Goal: Task Accomplishment & Management: Manage account settings

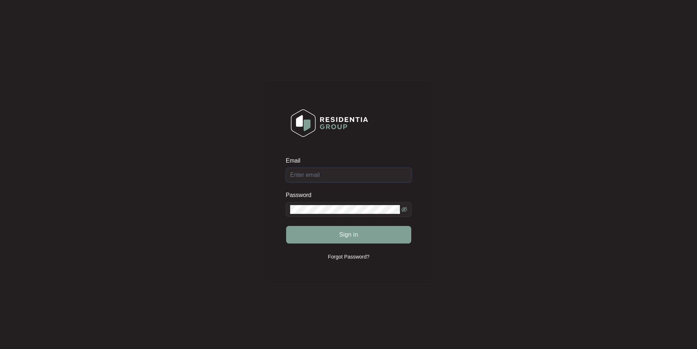
type input "[EMAIL_ADDRESS][DOMAIN_NAME]"
click at [349, 234] on div "Sign in" at bounding box center [349, 234] width 126 height 18
click at [369, 231] on button "Sign in" at bounding box center [348, 235] width 125 height 18
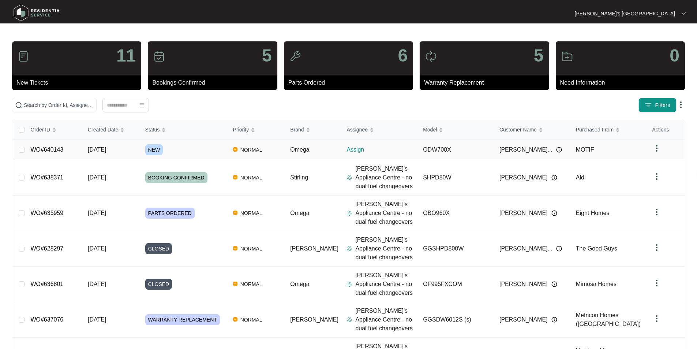
click at [48, 149] on link "WO#640143" at bounding box center [46, 149] width 33 height 6
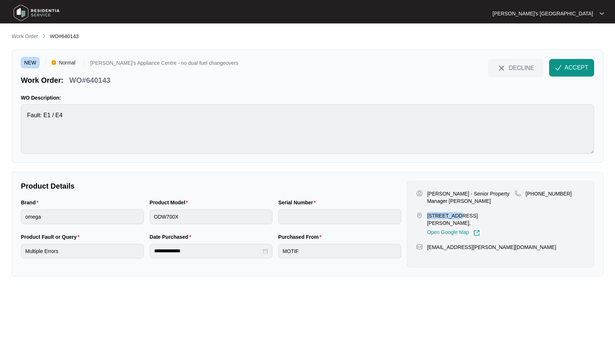
drag, startPoint x: 434, startPoint y: 214, endPoint x: 453, endPoint y: 215, distance: 18.7
click at [453, 215] on div "[STREET_ADDRESS][PERSON_NAME], Open Google Map" at bounding box center [465, 224] width 98 height 24
copy p "46 Tranquil"
click at [433, 193] on p "[PERSON_NAME] - Senior Property Manager [PERSON_NAME]" at bounding box center [470, 197] width 87 height 15
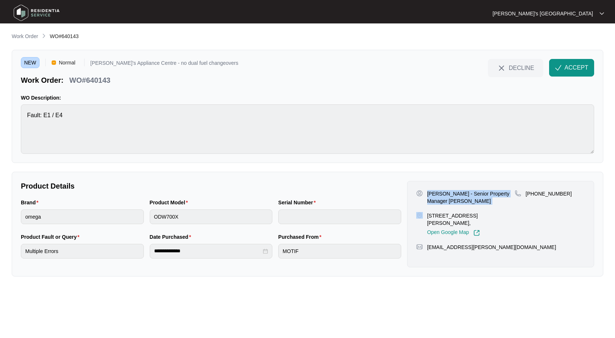
click at [433, 193] on p "[PERSON_NAME] - Senior Property Manager [PERSON_NAME]" at bounding box center [470, 197] width 87 height 15
copy p "[PERSON_NAME] - Senior Property Manager [PERSON_NAME]"
click at [450, 211] on div "[PERSON_NAME] - Senior Property Manager [GEOGRAPHIC_DATA] [STREET_ADDRESS][PERS…" at bounding box center [465, 213] width 98 height 46
drag, startPoint x: 427, startPoint y: 216, endPoint x: 465, endPoint y: 216, distance: 37.3
click at [465, 216] on p "[STREET_ADDRESS][PERSON_NAME]," at bounding box center [470, 219] width 87 height 15
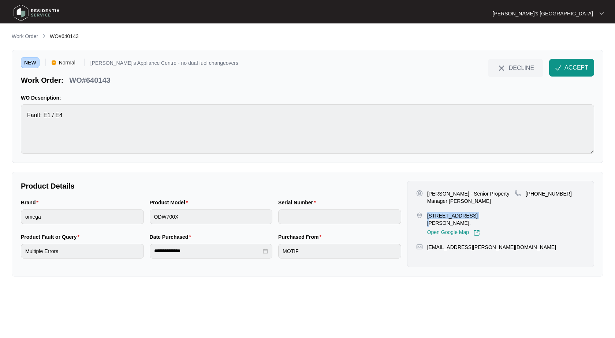
copy p "[STREET_ADDRESS]"
click at [546, 192] on p "[PHONE_NUMBER]" at bounding box center [549, 193] width 46 height 7
copy p "61433937345"
drag, startPoint x: 482, startPoint y: 214, endPoint x: 440, endPoint y: 224, distance: 43.9
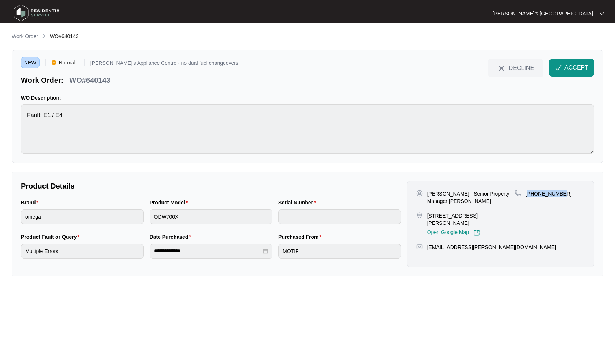
click at [440, 224] on p "[STREET_ADDRESS][PERSON_NAME]," at bounding box center [470, 219] width 87 height 15
copy p "[PERSON_NAME] Creek"
drag, startPoint x: 427, startPoint y: 215, endPoint x: 458, endPoint y: 215, distance: 30.4
click at [458, 215] on p "[STREET_ADDRESS][PERSON_NAME]," at bounding box center [470, 219] width 87 height 15
copy p "46 Tranquility"
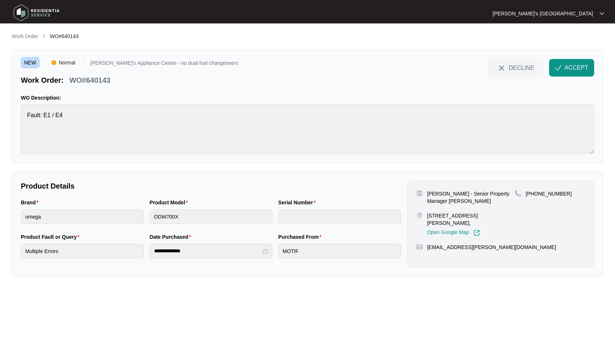
click at [104, 79] on p "WO#640143" at bounding box center [89, 80] width 41 height 10
copy p "640143"
click at [568, 66] on span "ACCEPT" at bounding box center [576, 67] width 24 height 9
